Goal: Task Accomplishment & Management: Use online tool/utility

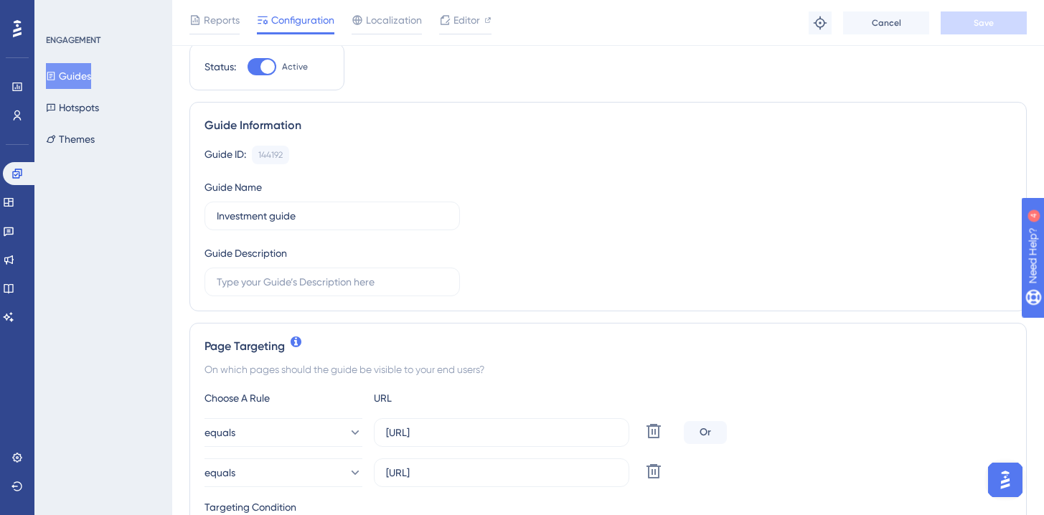
scroll to position [51, 0]
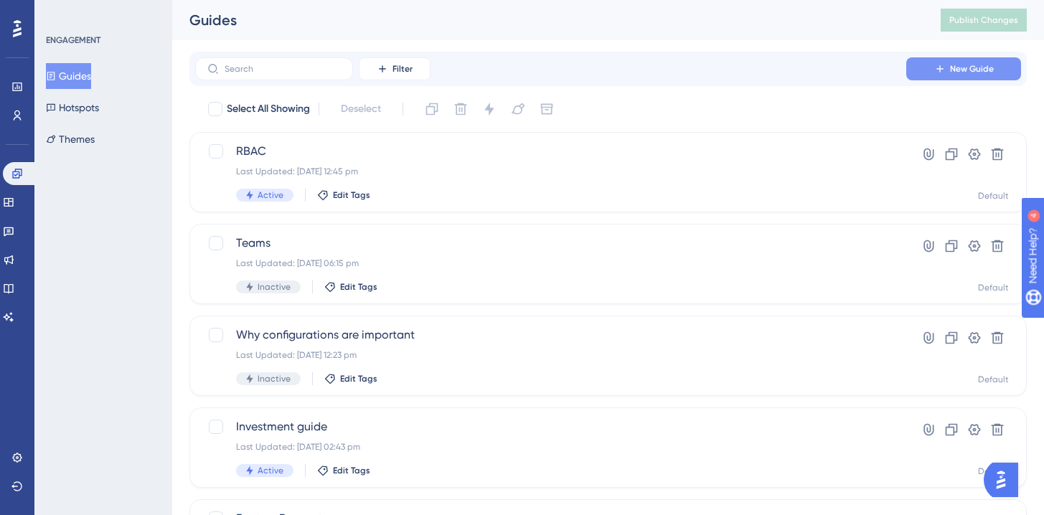
click at [923, 64] on button "New Guide" at bounding box center [963, 68] width 115 height 23
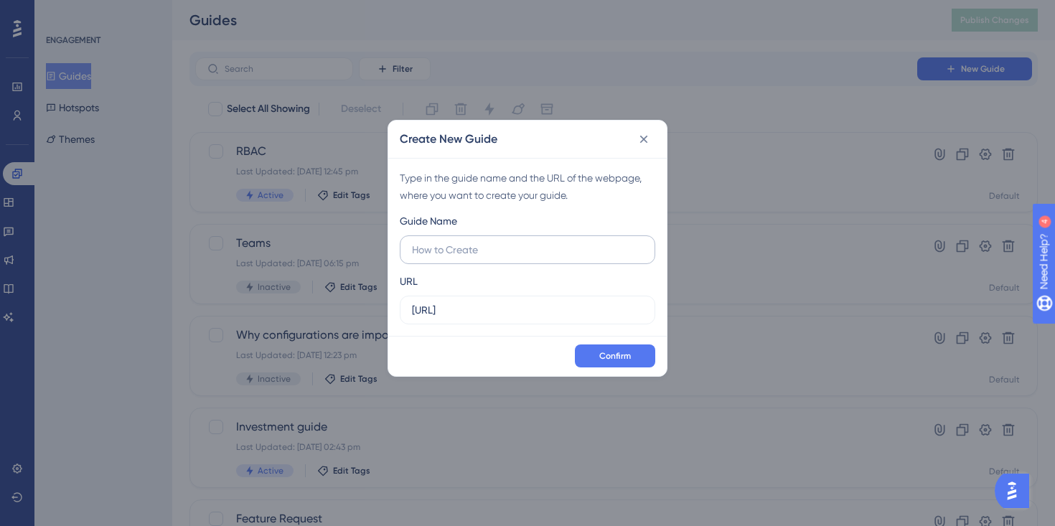
click at [459, 244] on input "text" at bounding box center [527, 250] width 231 height 16
type input "Goals"
click at [527, 311] on input "[URL]" at bounding box center [527, 310] width 231 height 16
drag, startPoint x: 517, startPoint y: 306, endPoint x: 397, endPoint y: 303, distance: 120.6
click at [397, 303] on div "Type in the guide name and the URL of the webpage, where you want to create you…" at bounding box center [527, 247] width 278 height 178
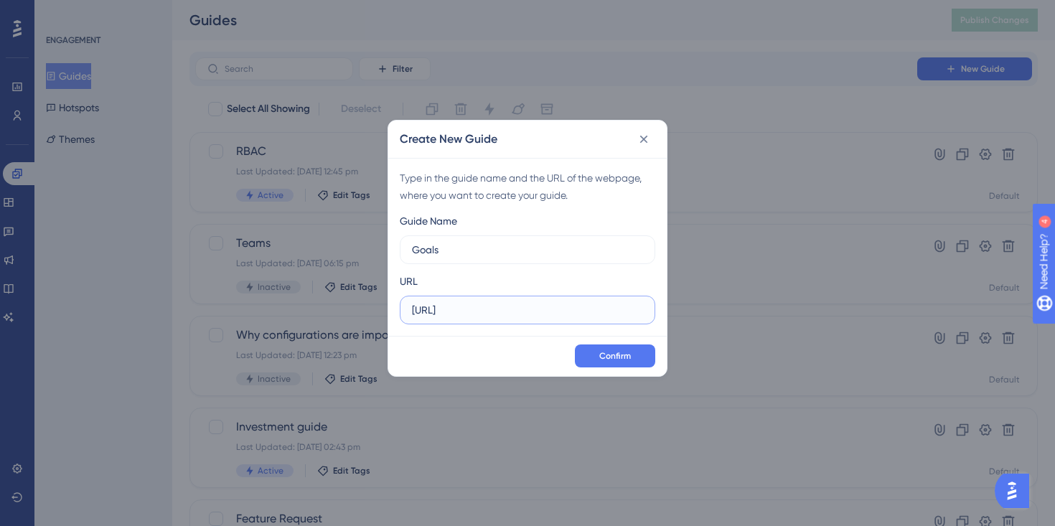
paste input "/dashboard/goals"
type input "[URL]"
click at [616, 347] on button "Confirm" at bounding box center [615, 355] width 80 height 23
